Goal: Transaction & Acquisition: Purchase product/service

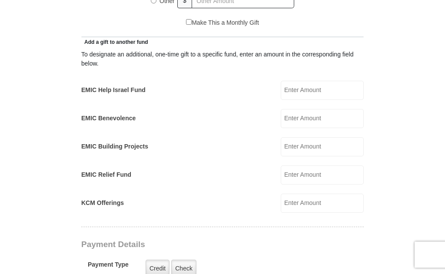
scroll to position [463, 0]
click at [319, 90] on input "EMIC Help Israel Fund" at bounding box center [322, 90] width 83 height 19
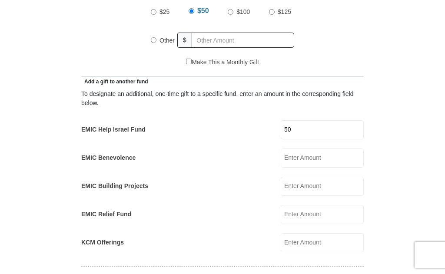
scroll to position [425, 0]
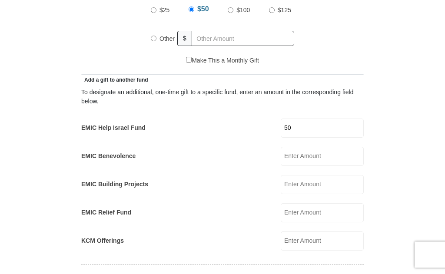
click at [325, 126] on input "50" at bounding box center [322, 128] width 83 height 19
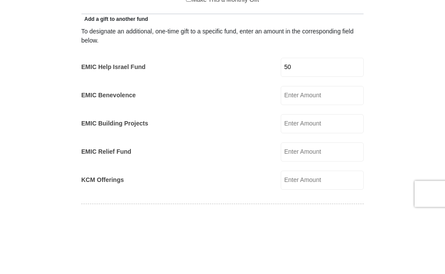
type input "5"
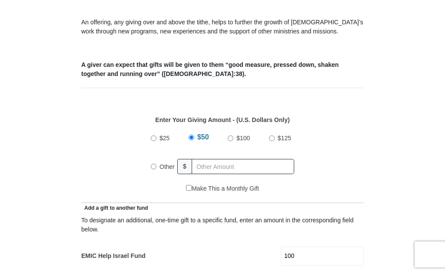
scroll to position [297, 0]
click at [189, 141] on div "$50" at bounding box center [200, 139] width 23 height 22
click at [192, 138] on input "$50" at bounding box center [192, 138] width 6 height 6
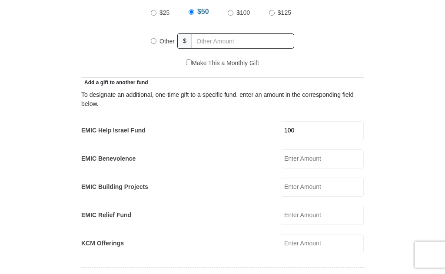
scroll to position [427, 0]
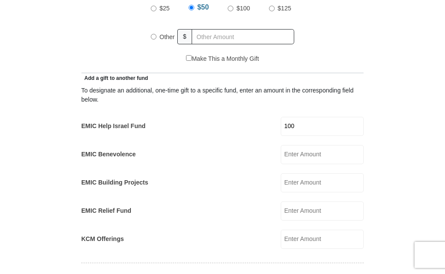
click at [324, 123] on input "100" at bounding box center [322, 126] width 83 height 19
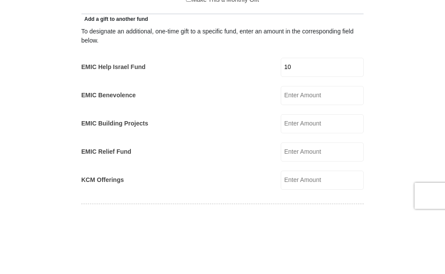
type input "1"
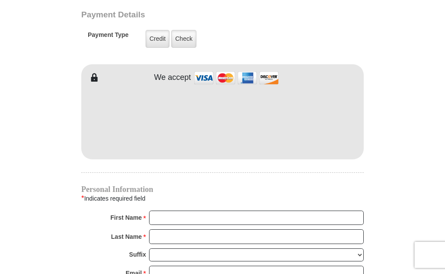
scroll to position [693, 0]
type input "50"
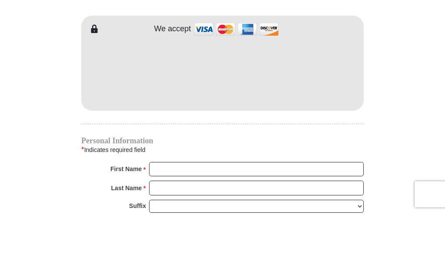
scroll to position [742, 0]
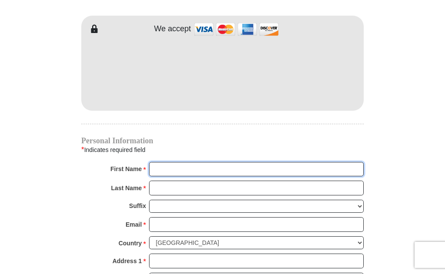
click at [192, 169] on input "First Name *" at bounding box center [256, 169] width 215 height 15
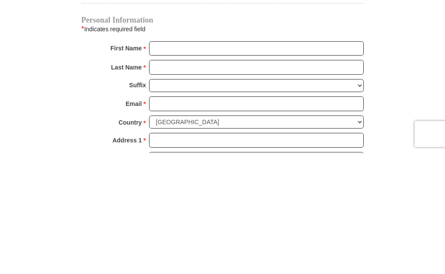
scroll to position [862, 0]
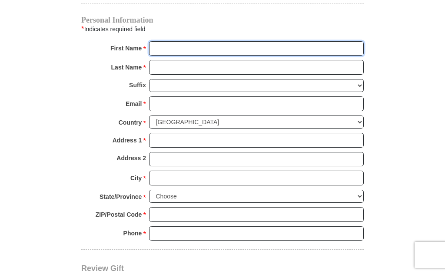
type input "Diana"
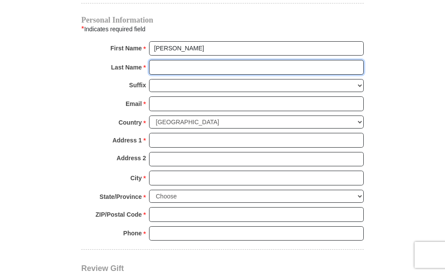
type input "White"
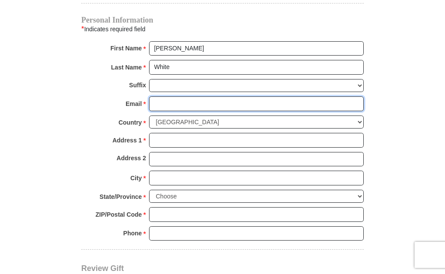
type input "dwhite@cfaith.com"
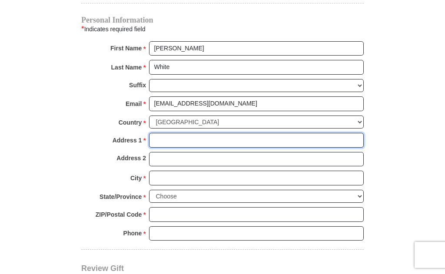
type input "6501 Cypress Lane"
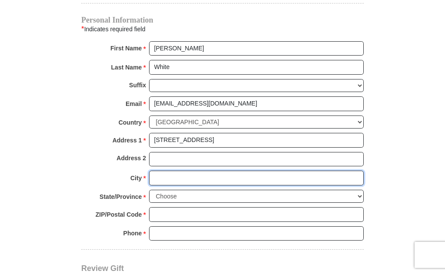
type input "Rockwall"
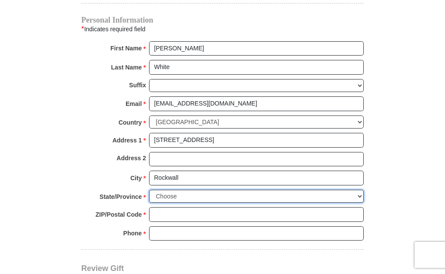
select select "TX"
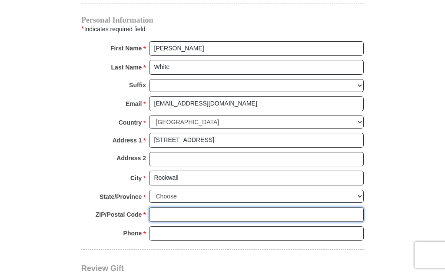
type input "75087"
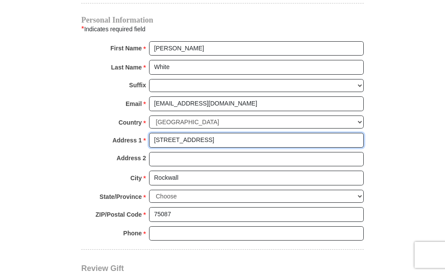
click at [220, 133] on input "6501 Cypress Lane" at bounding box center [256, 140] width 215 height 15
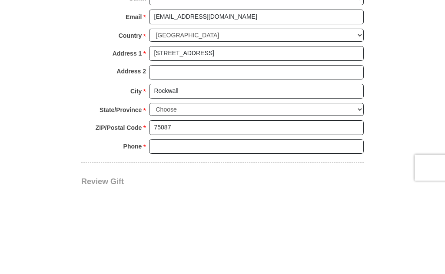
scroll to position [950, 0]
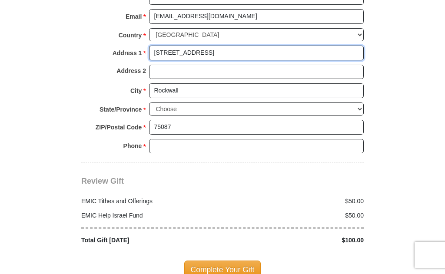
type input "6501 Cypress Ln"
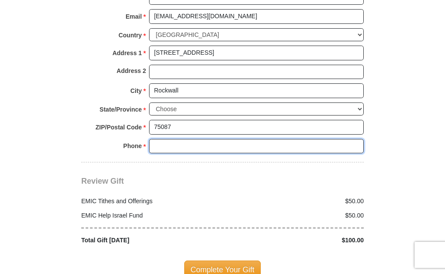
click at [186, 139] on input "Phone * *" at bounding box center [256, 146] width 215 height 15
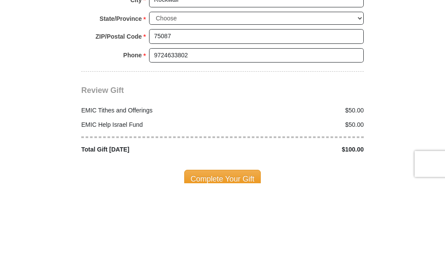
scroll to position [1041, 0]
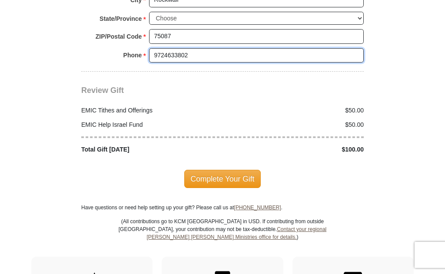
type input "9724633802"
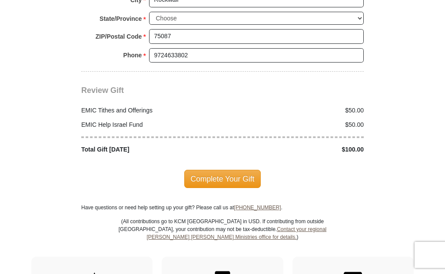
click at [227, 170] on span "Complete Your Gift" at bounding box center [222, 179] width 77 height 18
